Goal: Task Accomplishment & Management: Manage account settings

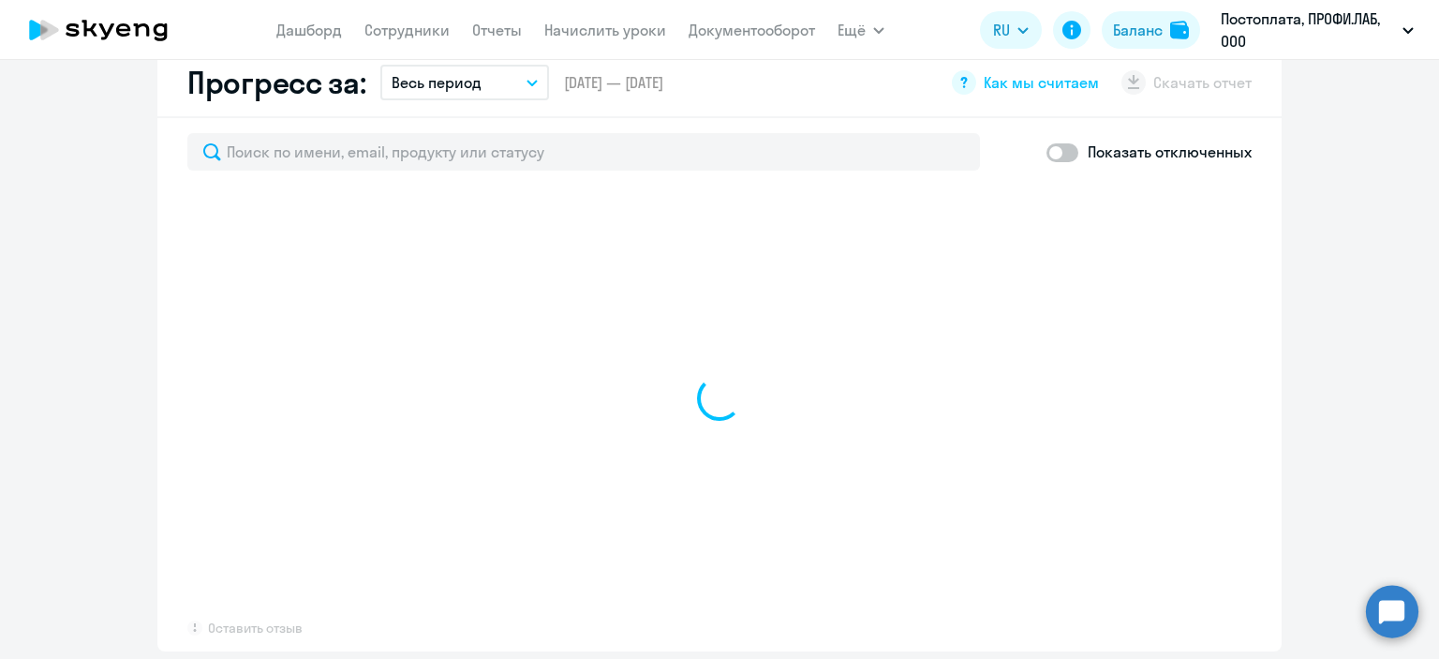
select select "30"
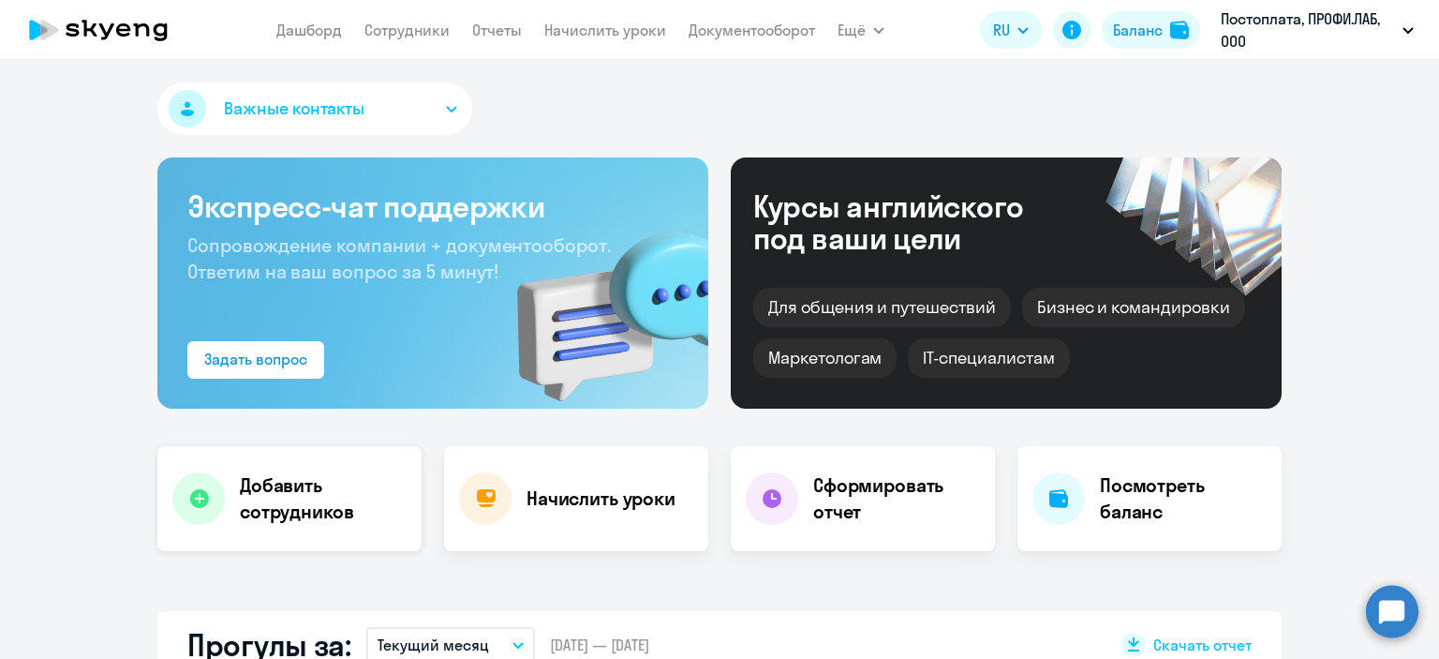
click at [256, 522] on h4 "Добавить сотрудников" at bounding box center [323, 498] width 167 height 52
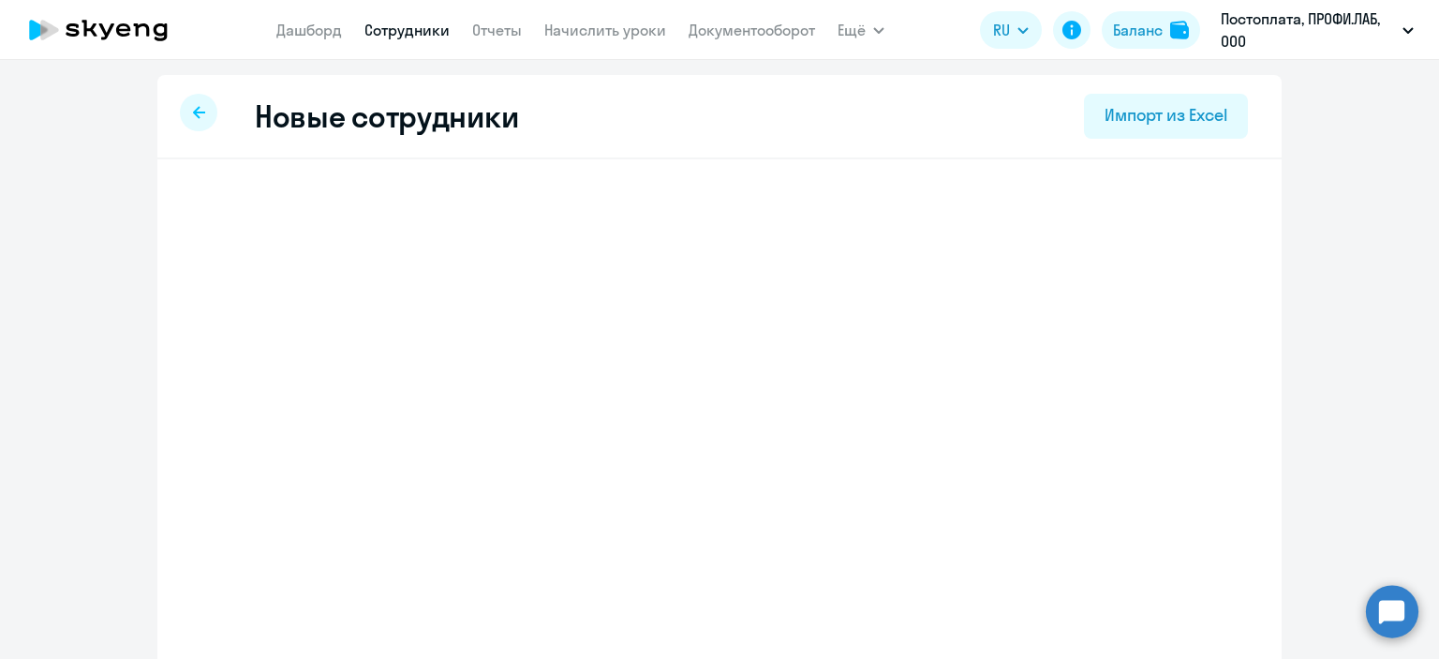
select select "english_adult_not_native_speaker"
select select "3"
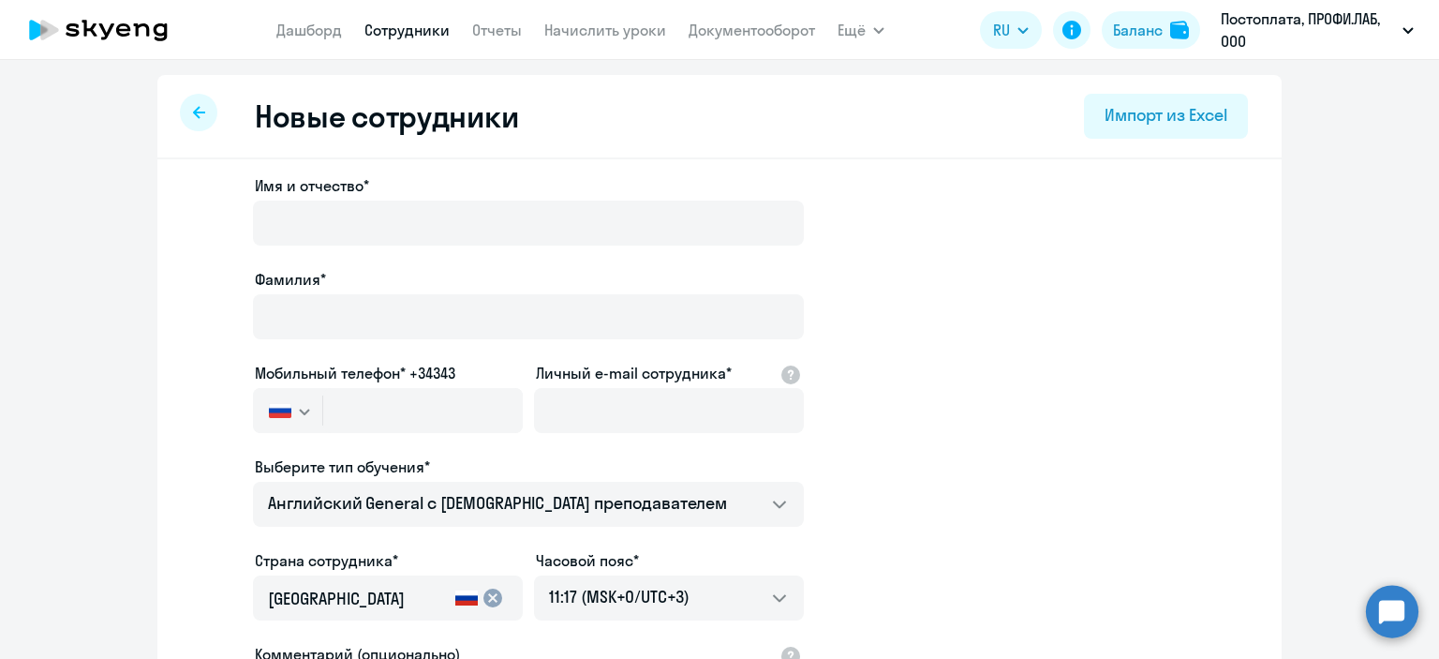
click at [1007, 270] on app-new-student-form "Имя и отчество* Фамилия* Мобильный телефон* +34343 [GEOGRAPHIC_DATA] +7 [GEOGRA…" at bounding box center [719, 508] width 1065 height 668
click at [404, 37] on link "Сотрудники" at bounding box center [407, 30] width 85 height 19
select select "30"
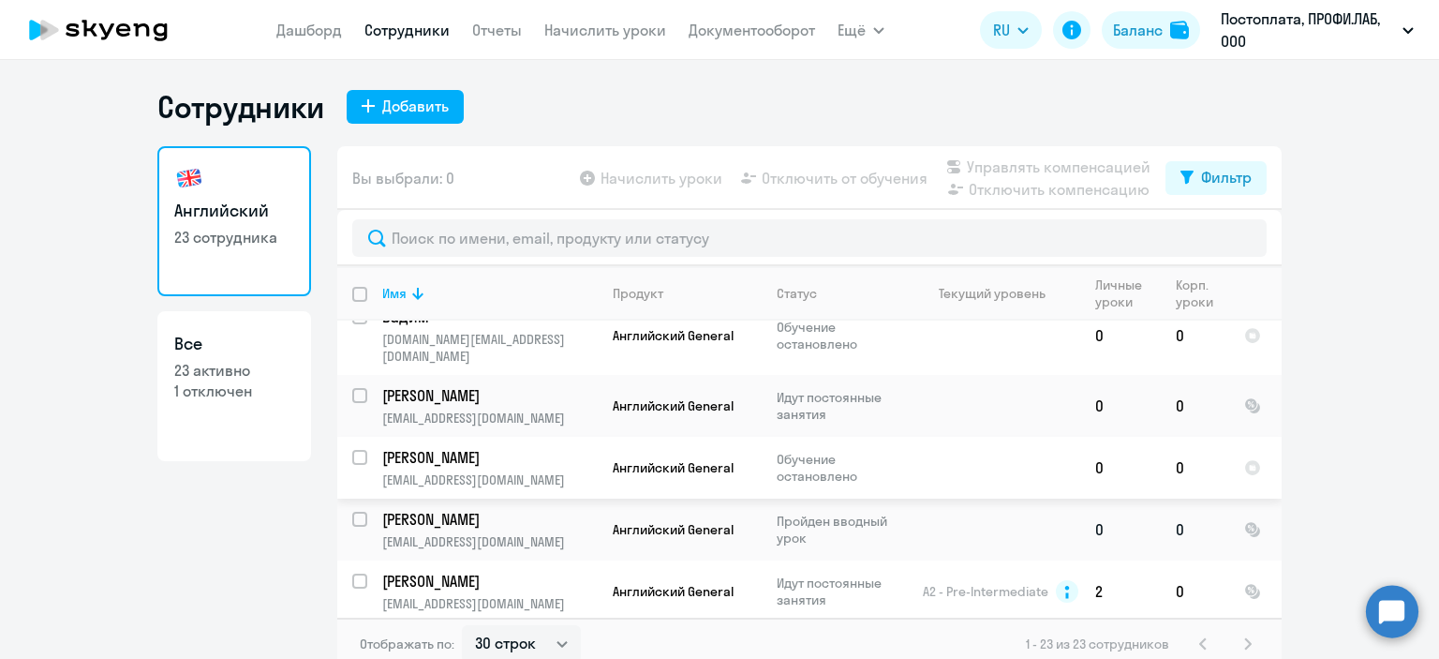
scroll to position [937, 0]
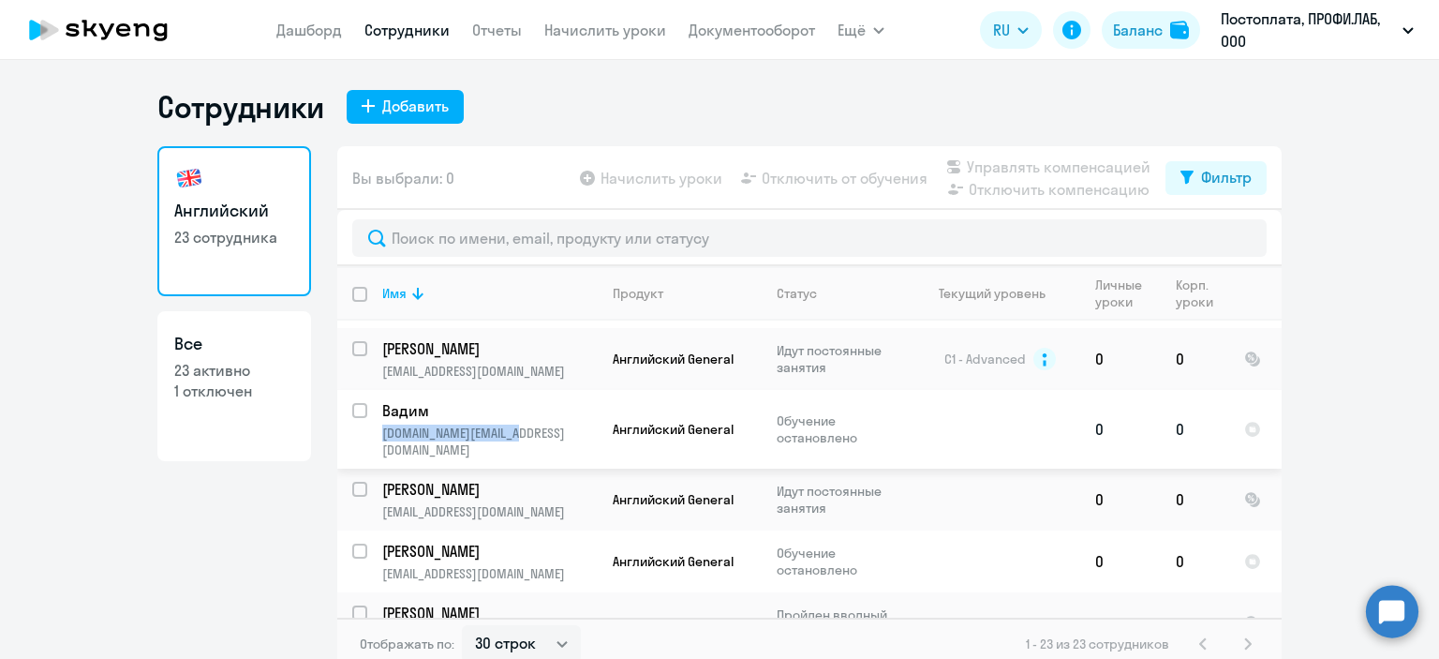
drag, startPoint x: 529, startPoint y: 423, endPoint x: 374, endPoint y: 426, distance: 154.7
click at [374, 426] on td "[PERSON_NAME] [DOMAIN_NAME][EMAIL_ADDRESS][DOMAIN_NAME]" at bounding box center [482, 429] width 231 height 79
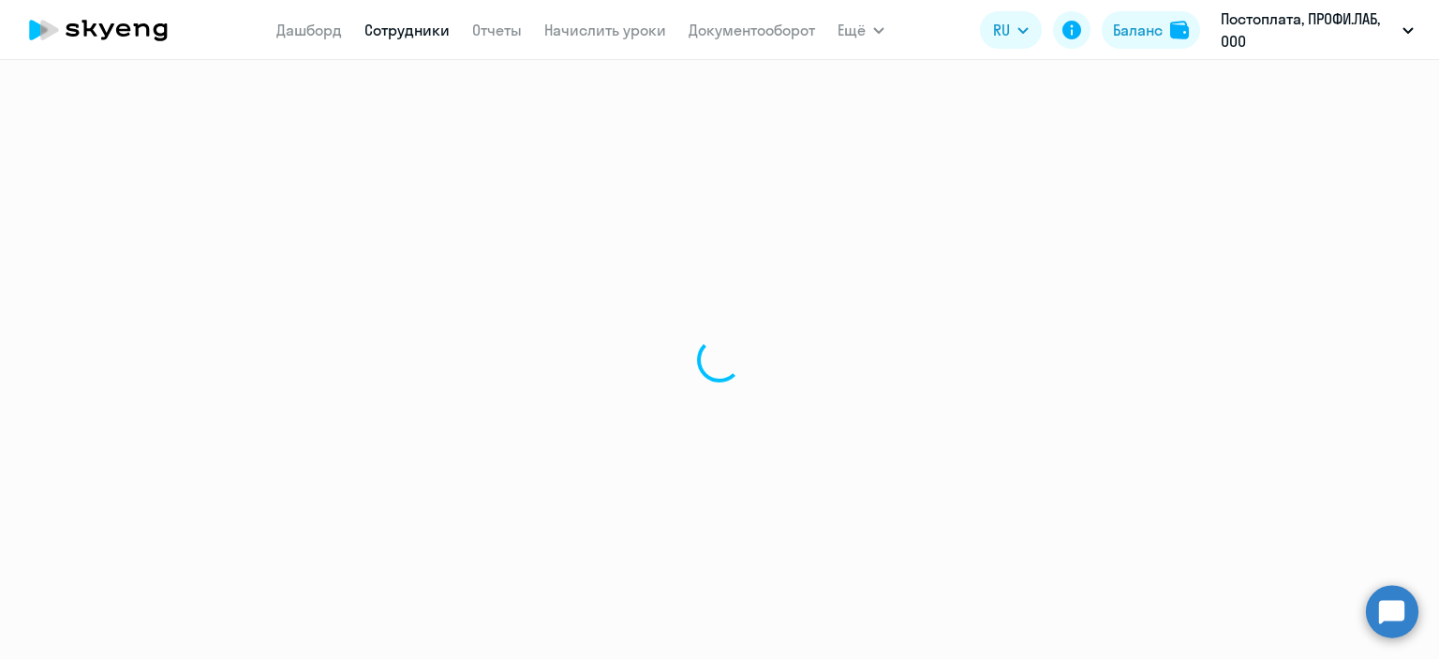
select select "english"
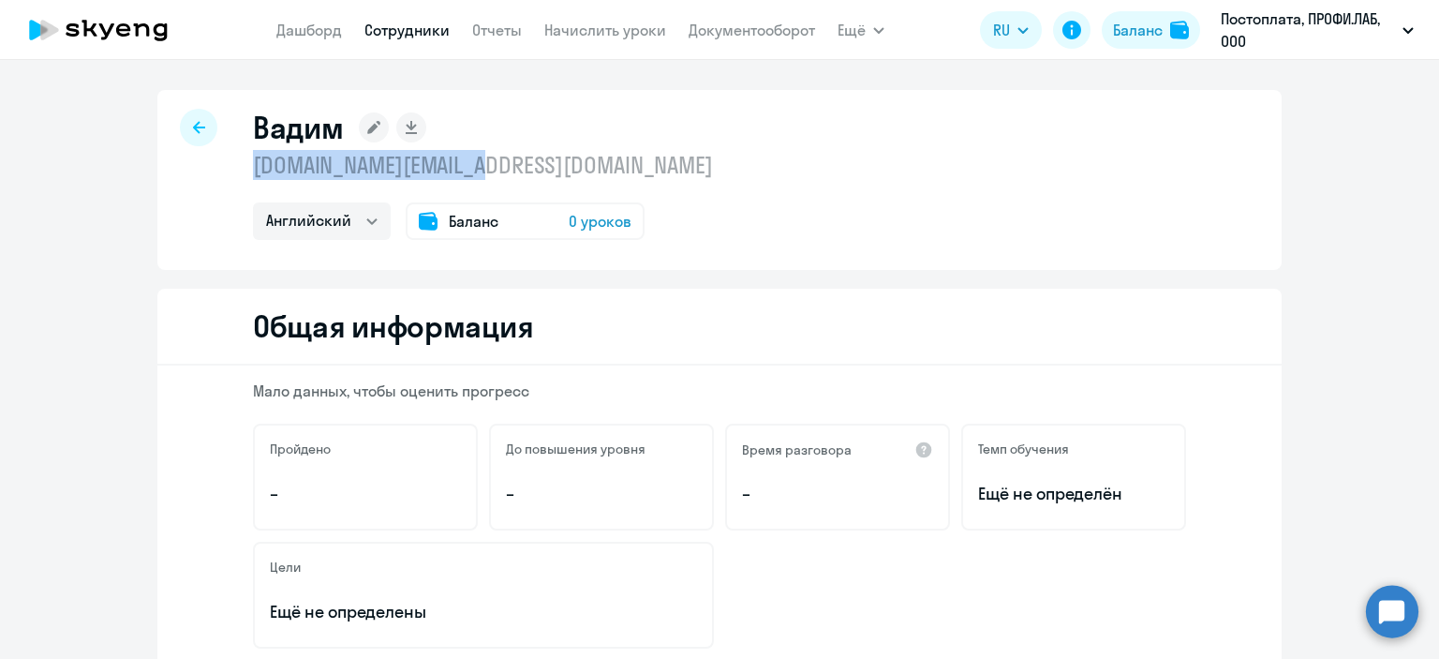
drag, startPoint x: 574, startPoint y: 176, endPoint x: 244, endPoint y: 164, distance: 330.1
click at [244, 164] on div "[PERSON_NAME] [DOMAIN_NAME][EMAIL_ADDRESS][DOMAIN_NAME] Английский Баланс 0 уро…" at bounding box center [719, 180] width 1125 height 180
copy p "[DOMAIN_NAME][EMAIL_ADDRESS][DOMAIN_NAME]"
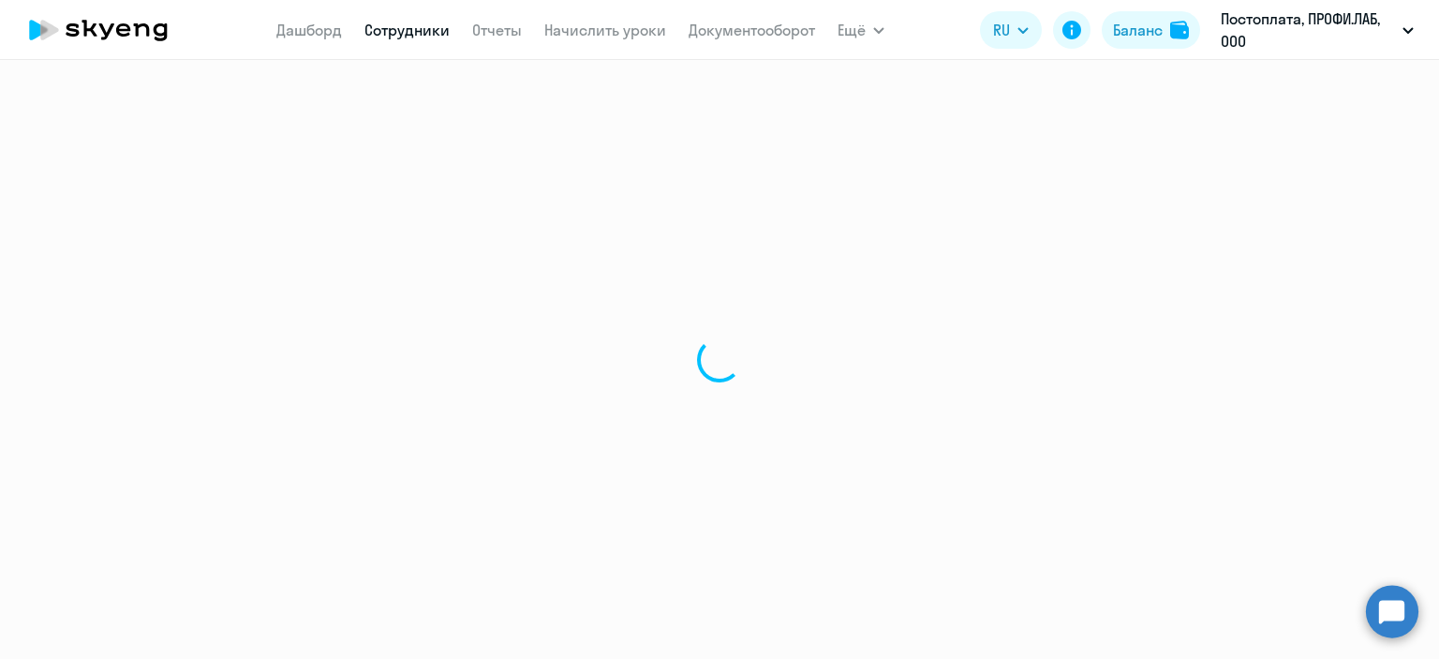
select select "30"
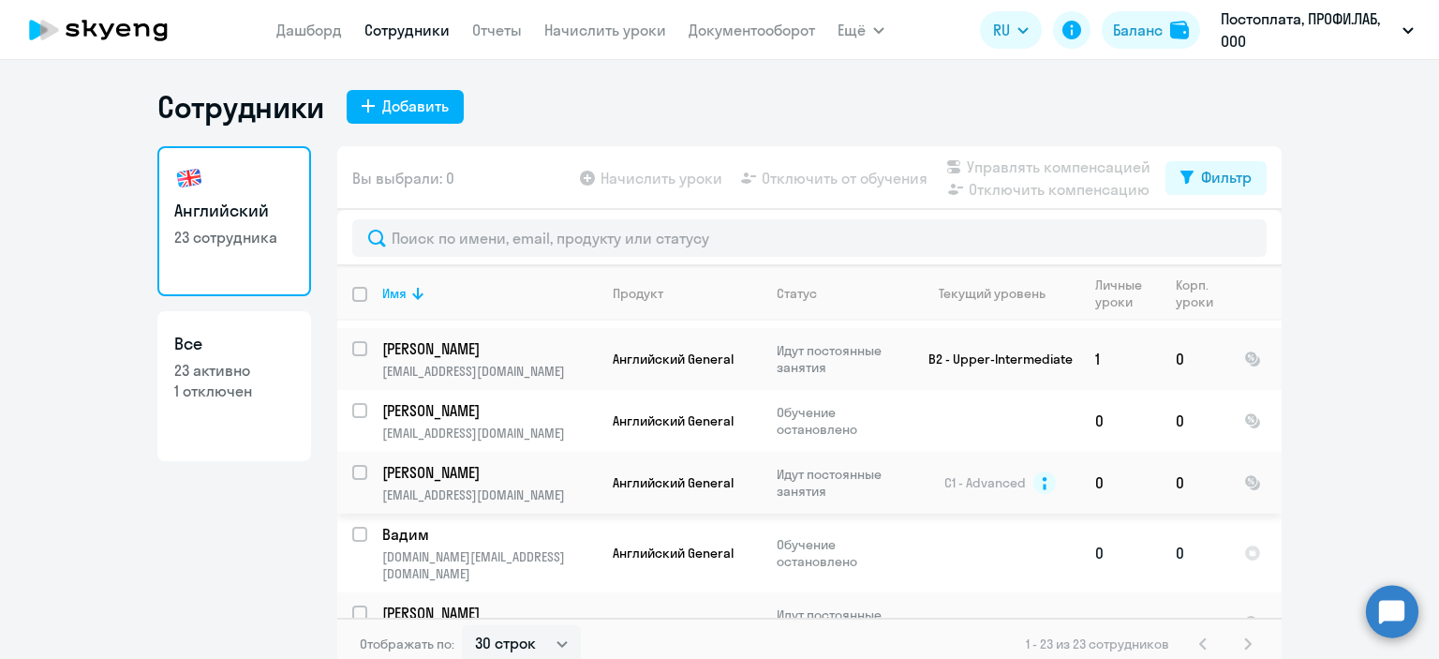
scroll to position [845, 0]
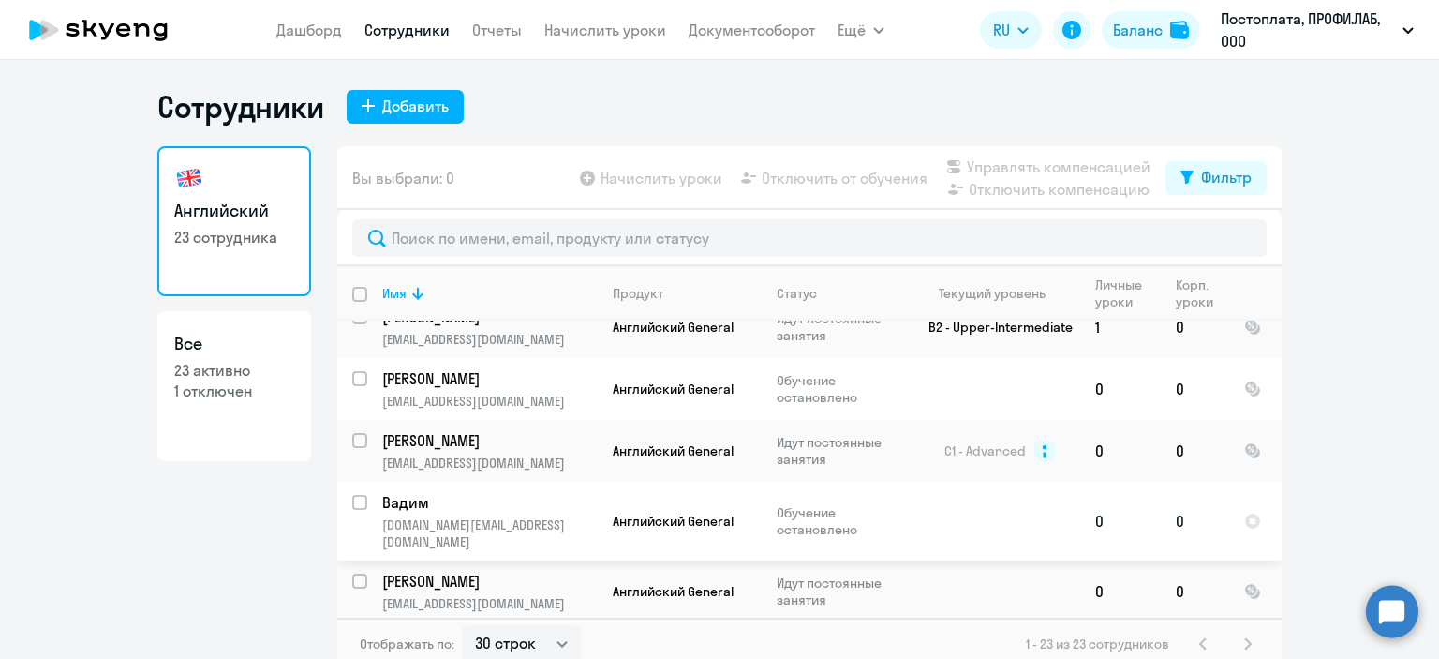
click at [696, 490] on td "Английский General" at bounding box center [680, 521] width 164 height 79
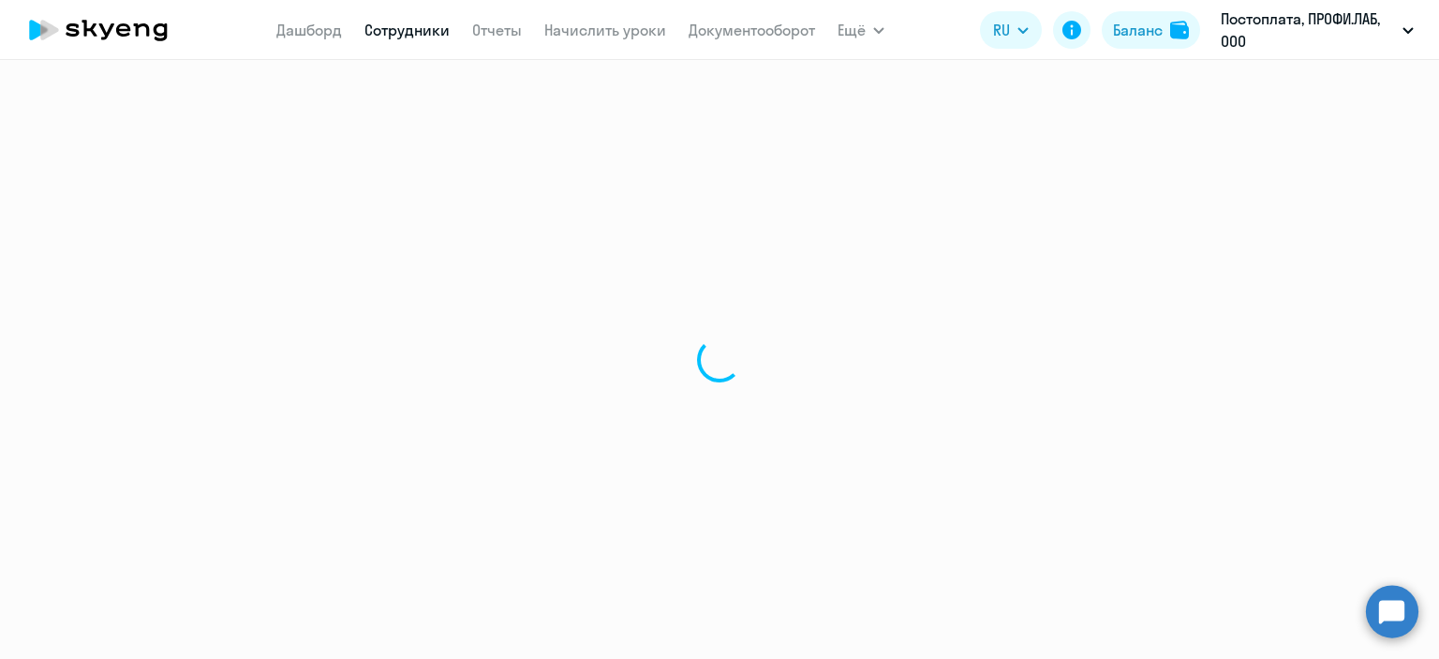
select select "english"
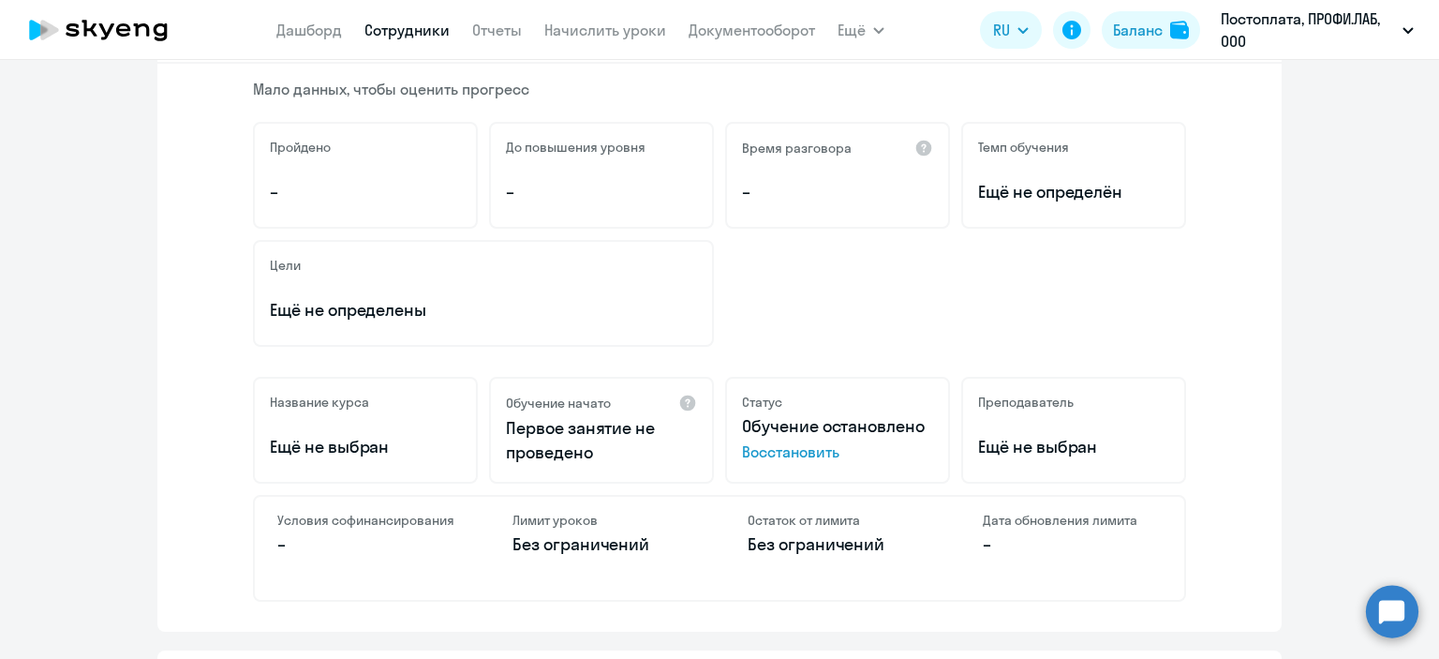
scroll to position [375, 0]
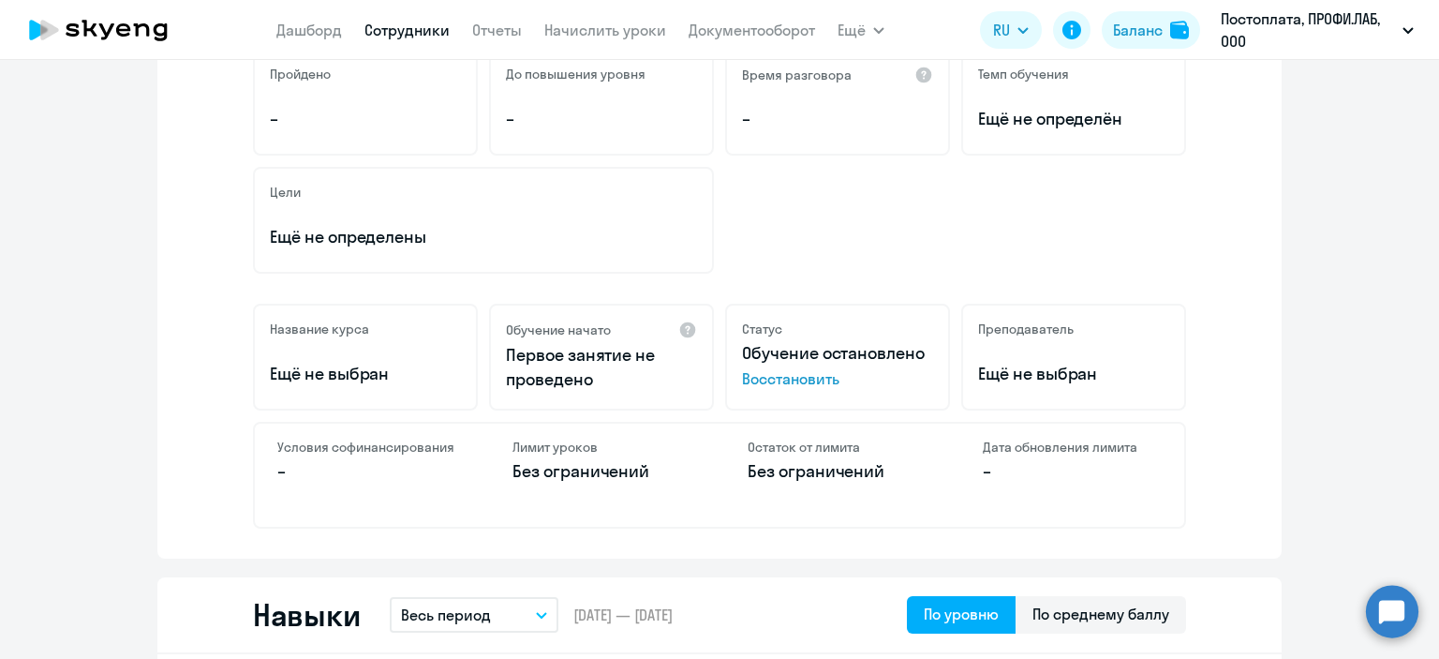
click at [821, 376] on span "Восстановить" at bounding box center [837, 378] width 191 height 22
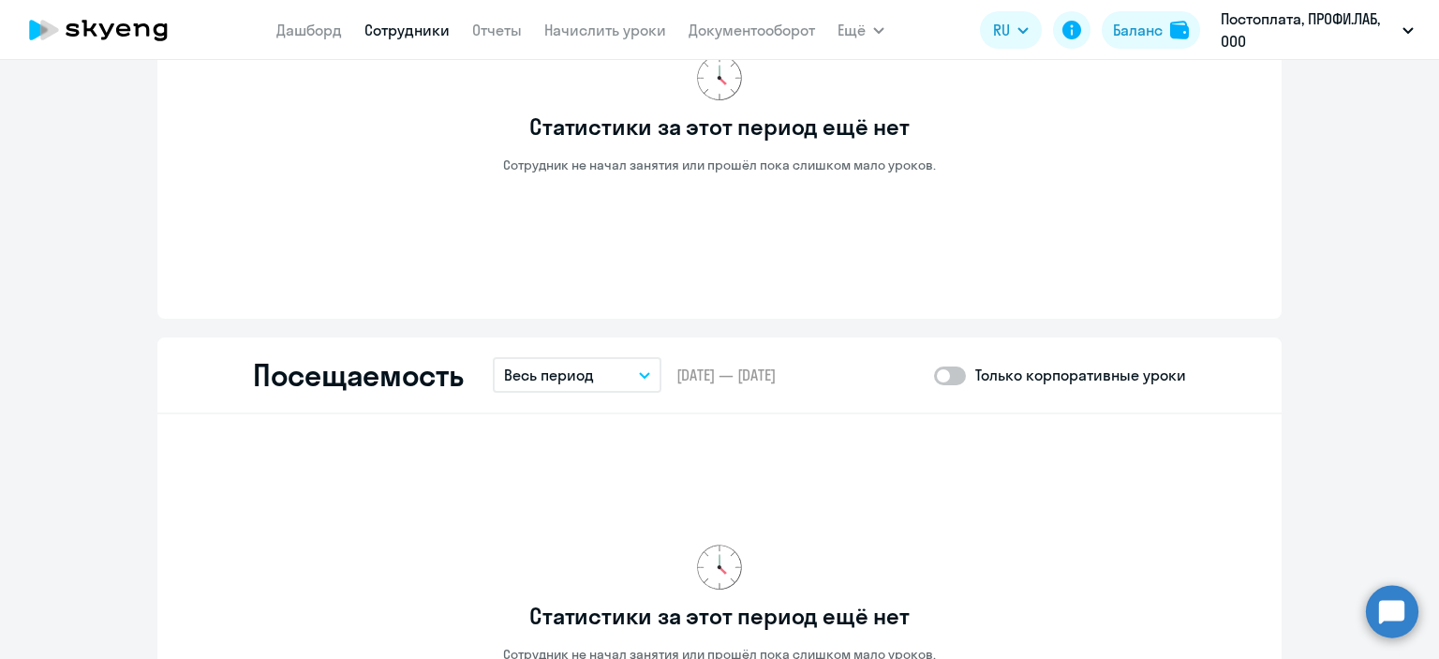
scroll to position [2249, 0]
